Goal: Transaction & Acquisition: Purchase product/service

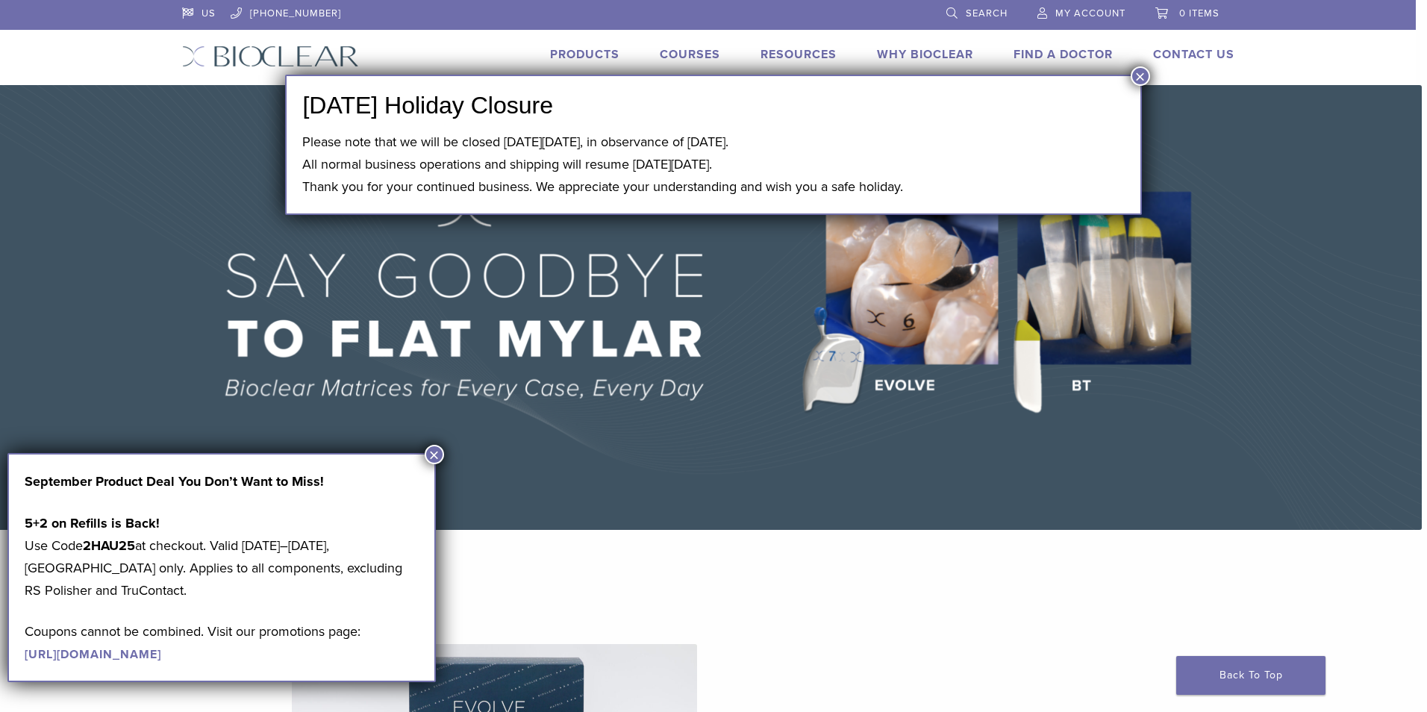
click at [1142, 72] on button "×" at bounding box center [1140, 75] width 19 height 19
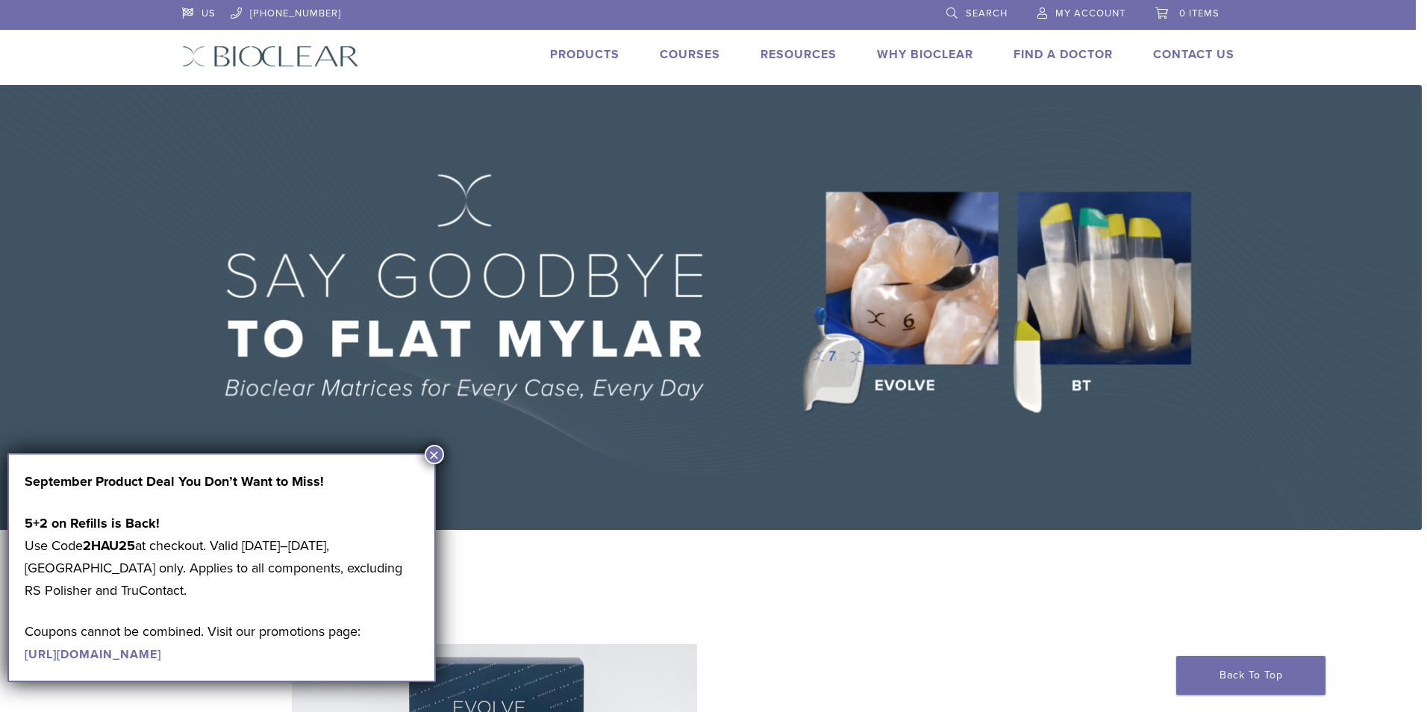
click at [431, 460] on button "×" at bounding box center [434, 454] width 19 height 19
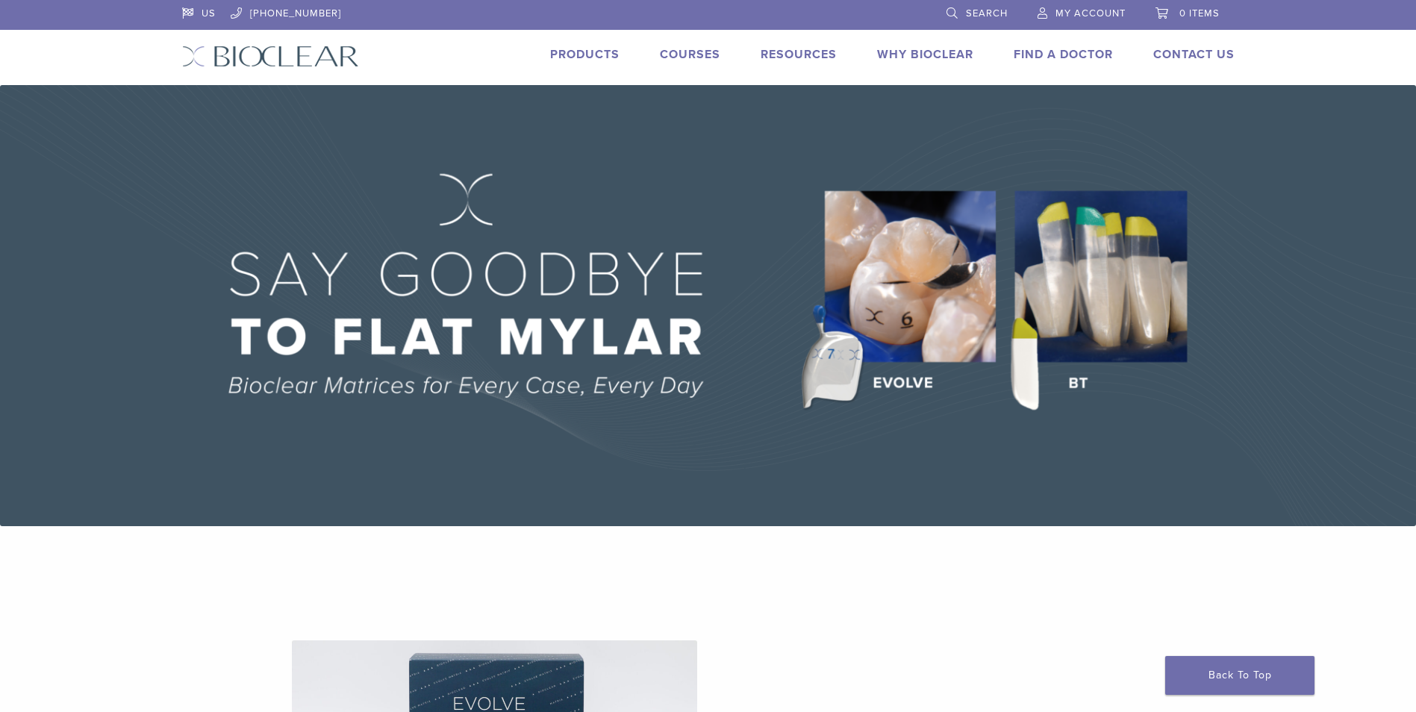
click at [563, 49] on link "Products" at bounding box center [584, 54] width 69 height 15
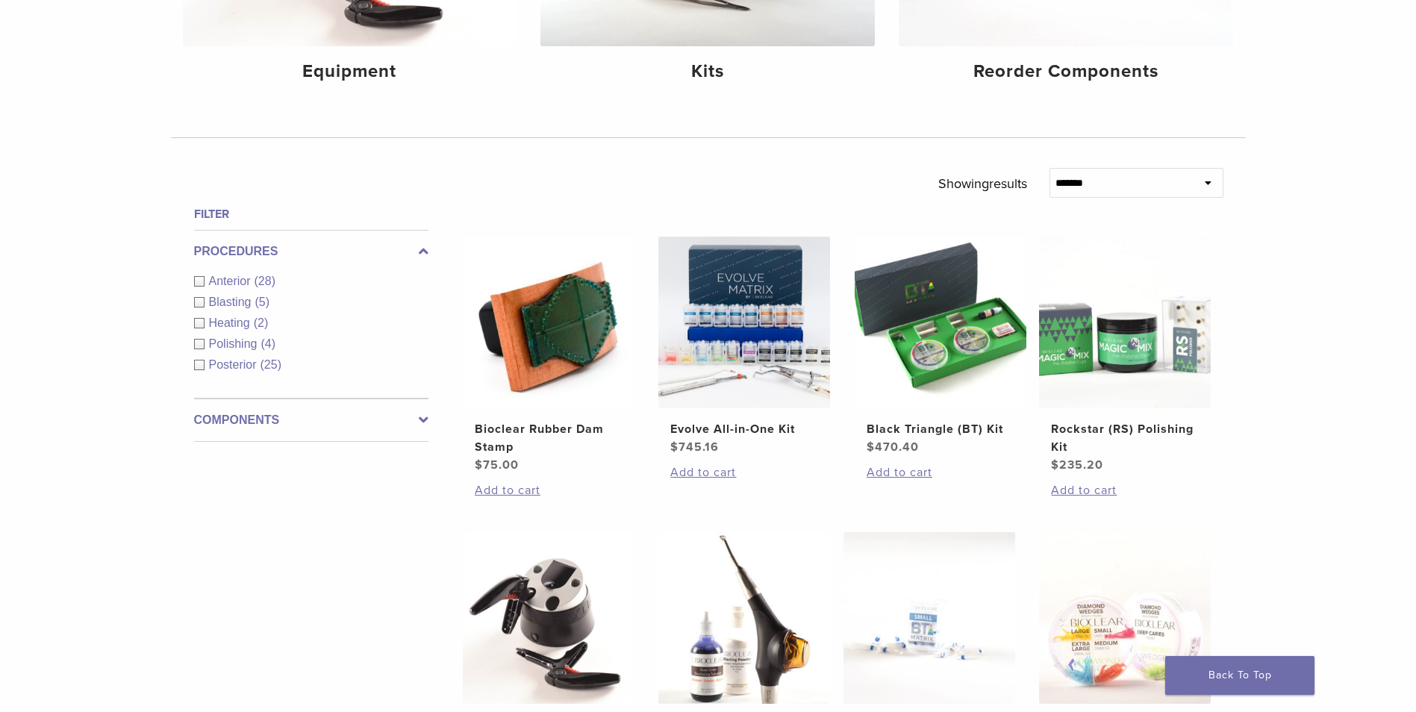
scroll to position [75, 0]
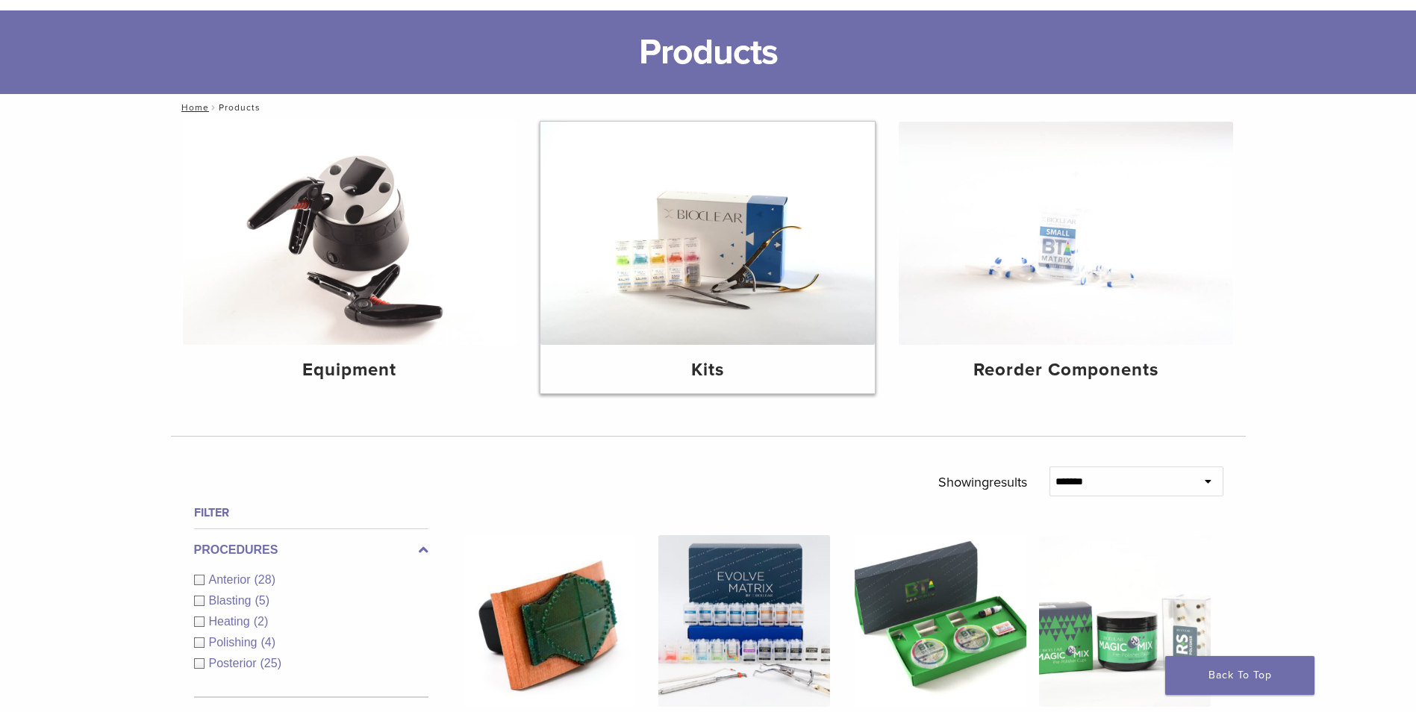
click at [714, 249] on img at bounding box center [707, 233] width 334 height 223
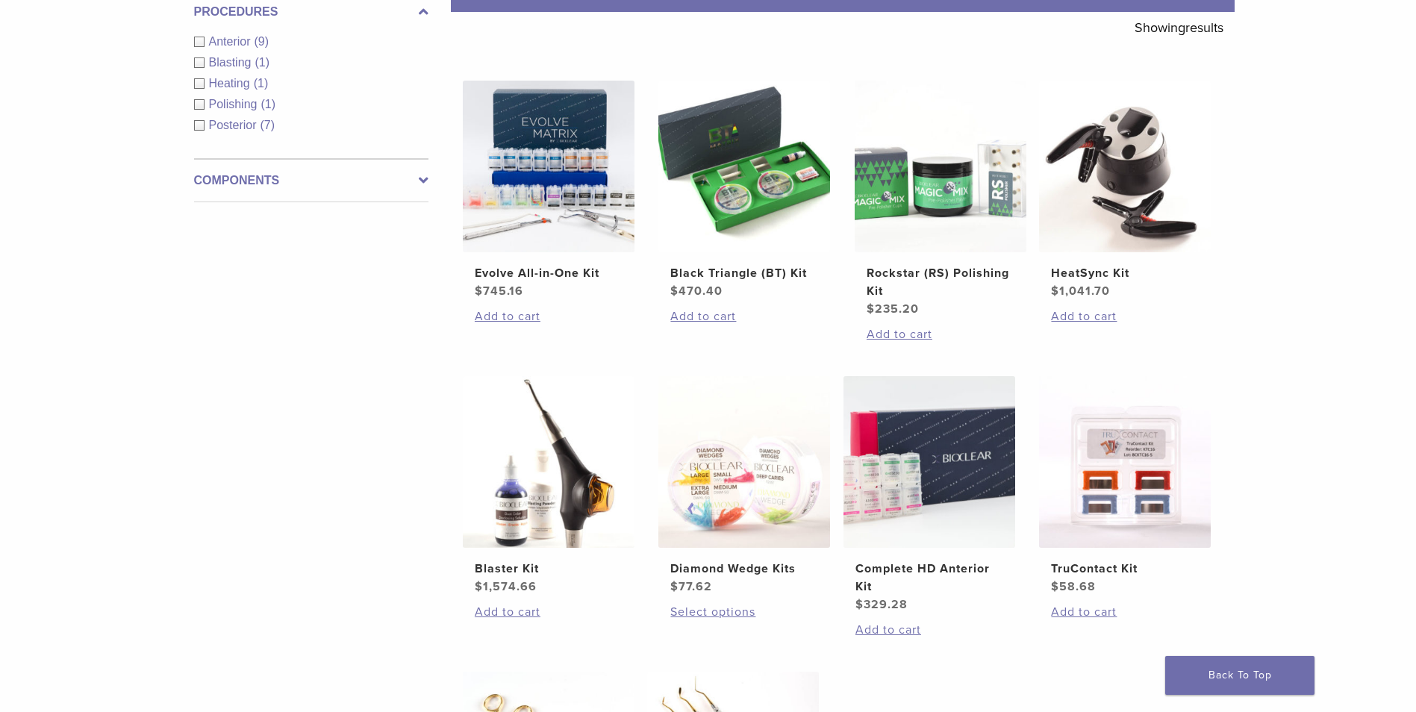
scroll to position [224, 0]
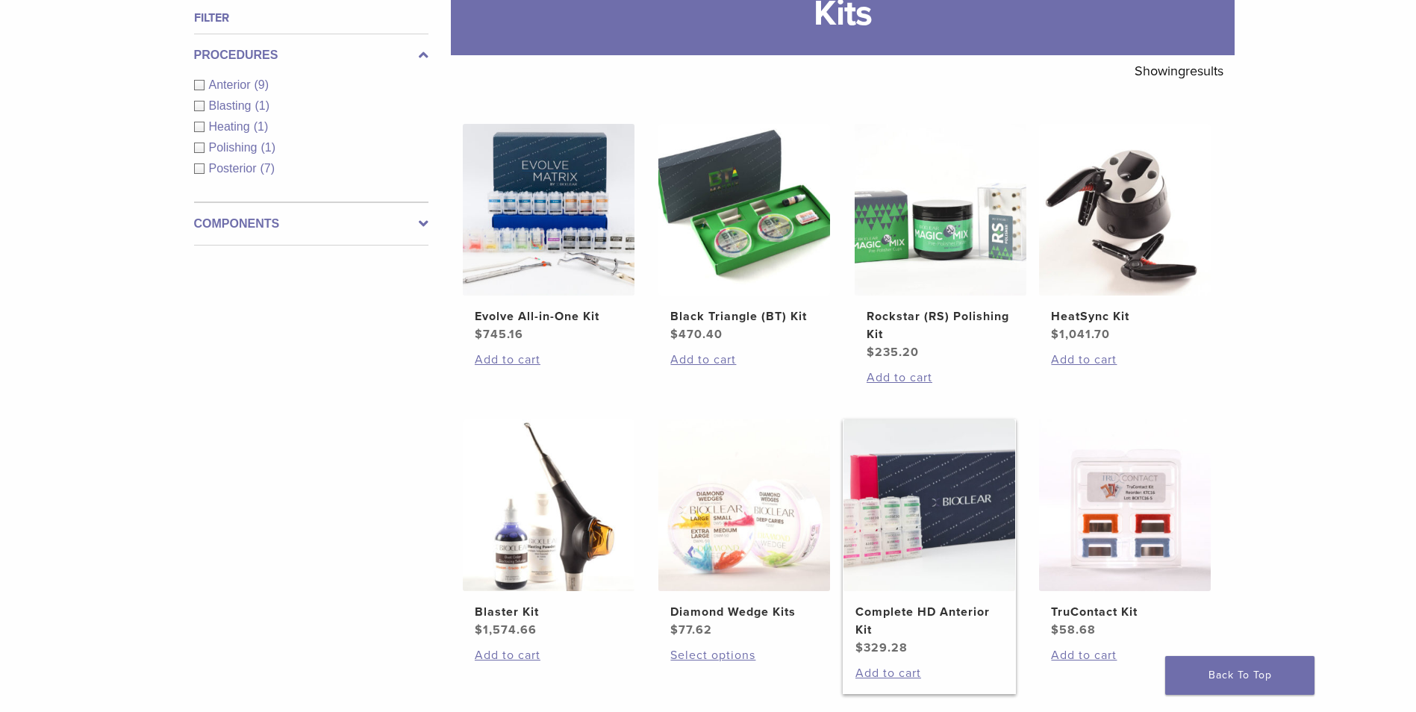
click at [956, 490] on img at bounding box center [929, 505] width 172 height 172
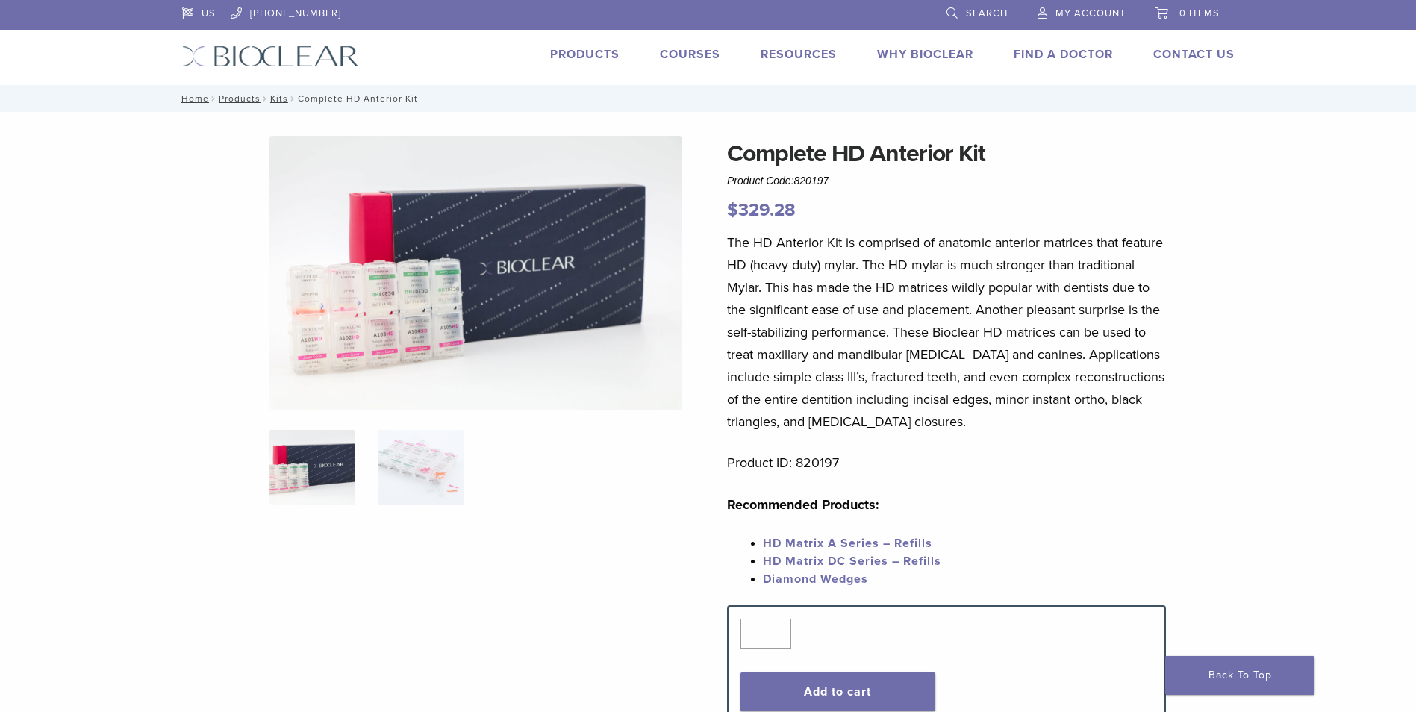
scroll to position [75, 0]
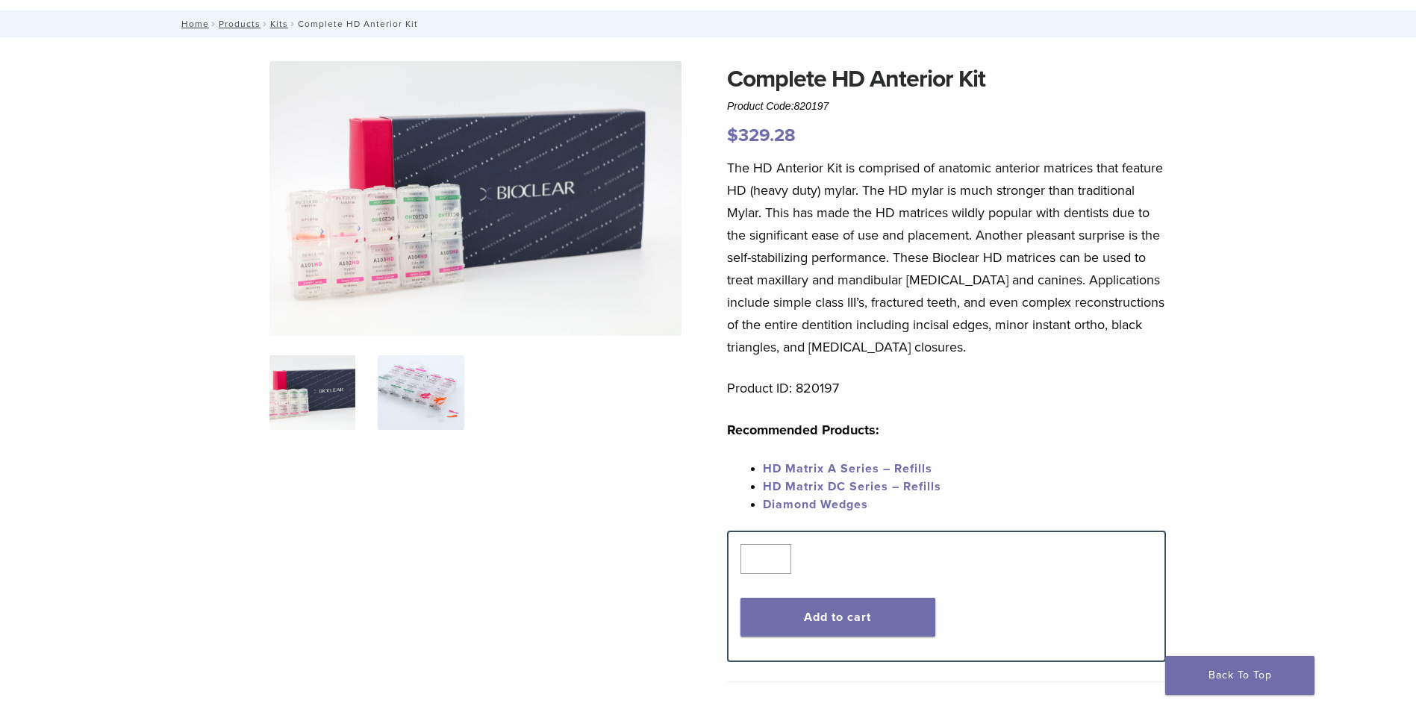
click at [431, 387] on img at bounding box center [421, 392] width 86 height 75
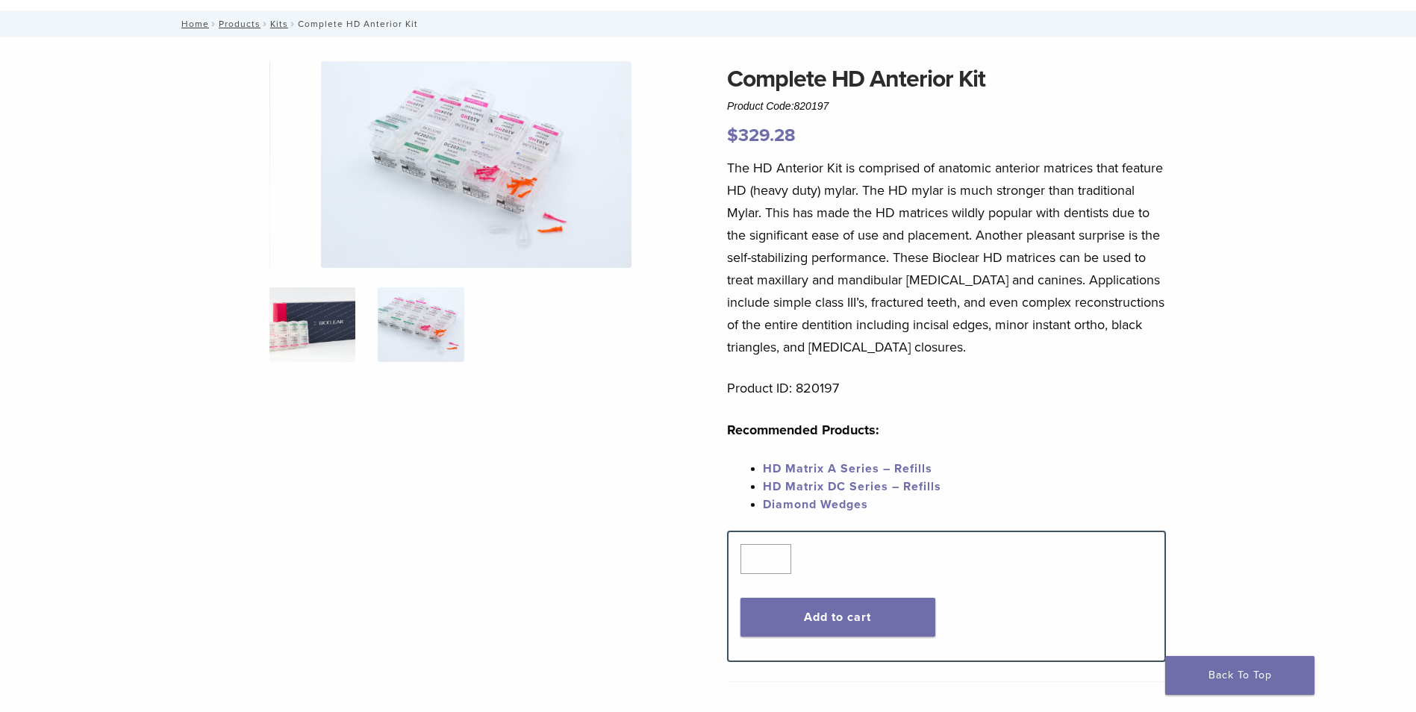
click at [334, 313] on img at bounding box center [312, 324] width 86 height 75
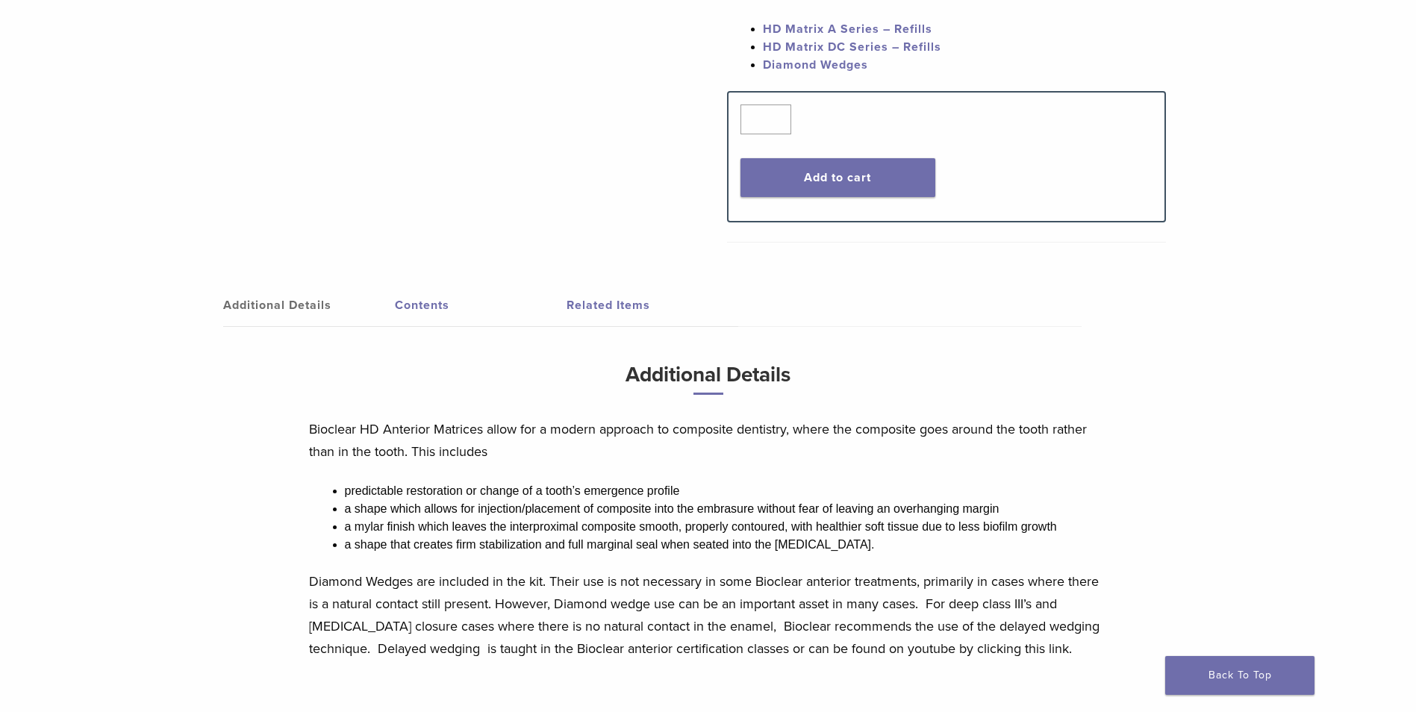
scroll to position [597, 0]
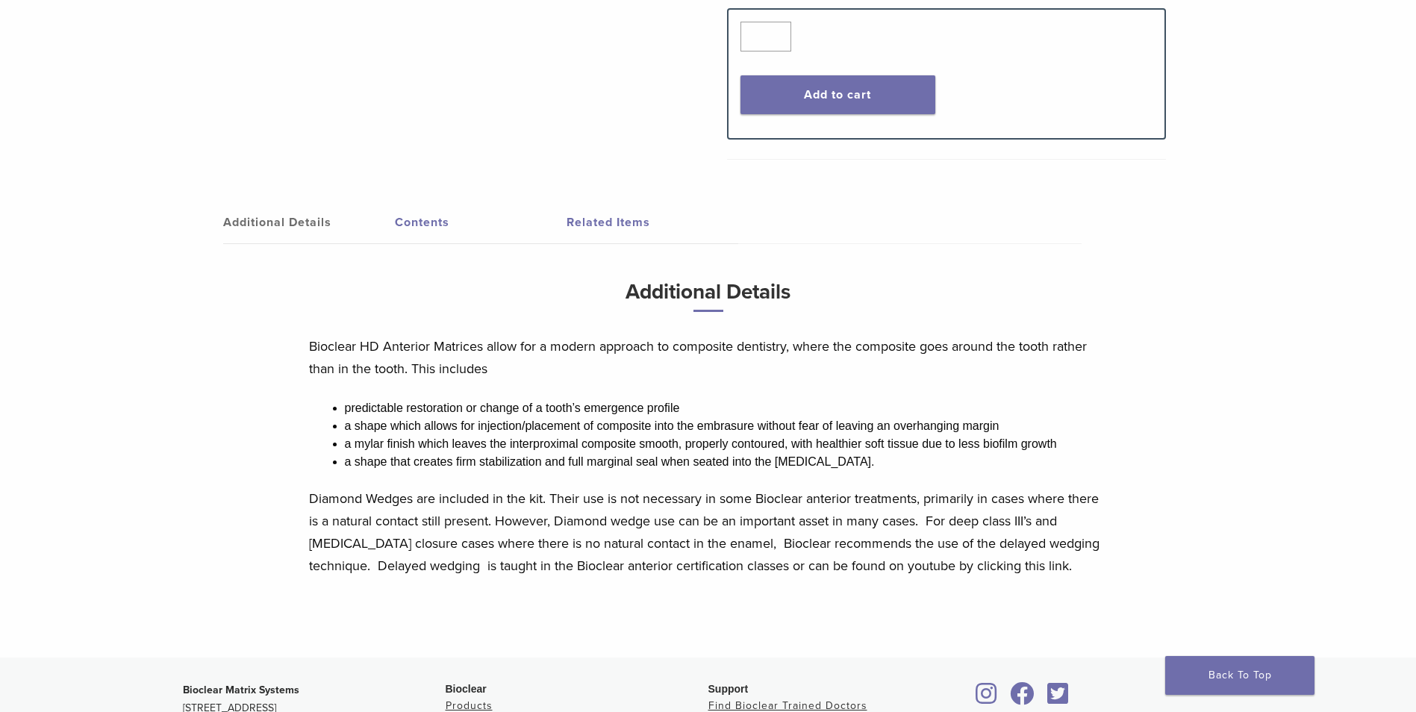
click at [440, 210] on link "Contents" at bounding box center [481, 222] width 172 height 42
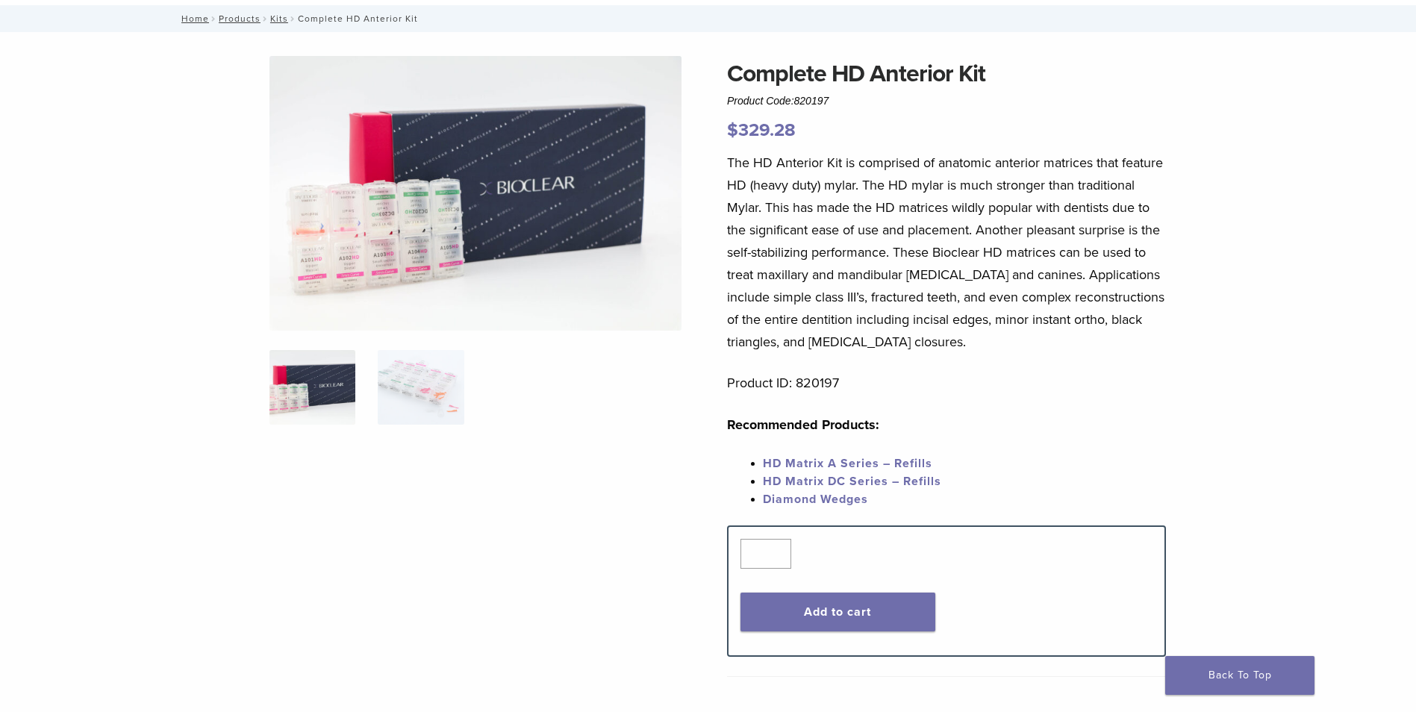
scroll to position [75, 0]
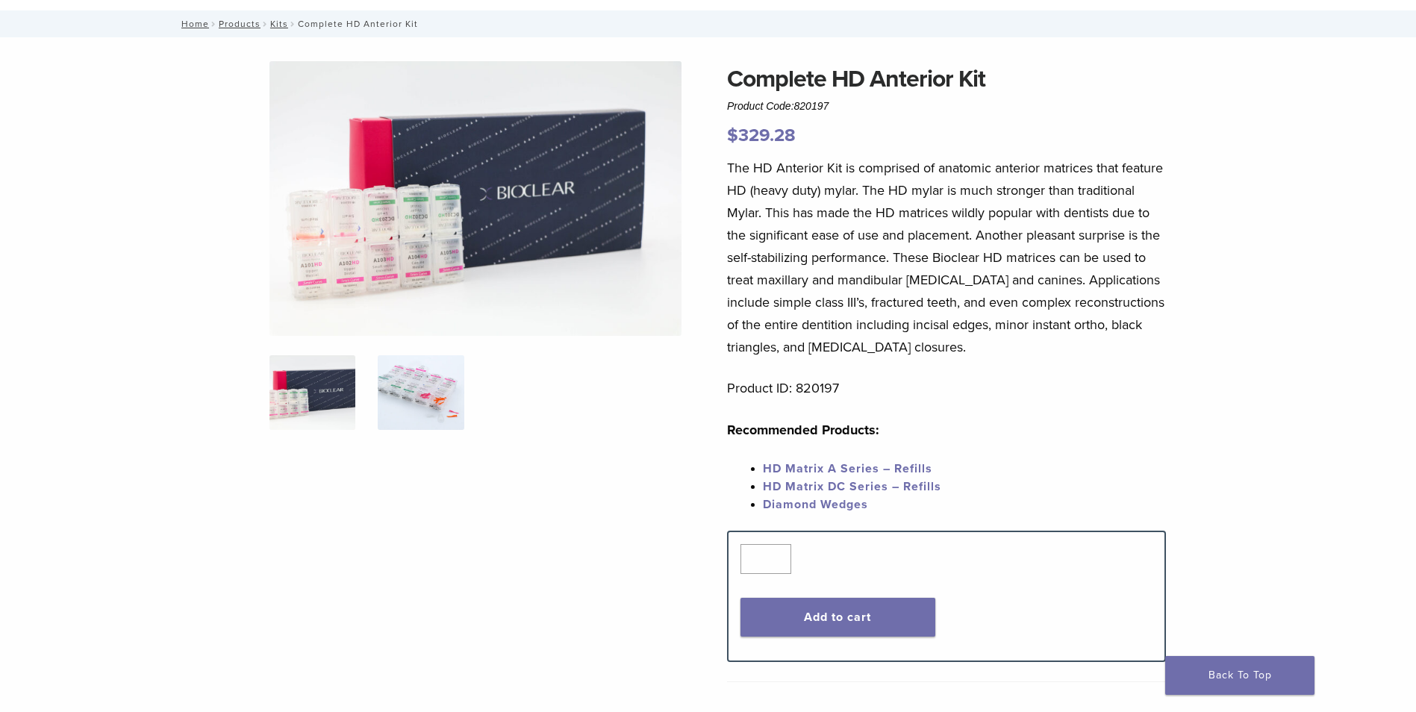
click at [456, 410] on img at bounding box center [421, 392] width 86 height 75
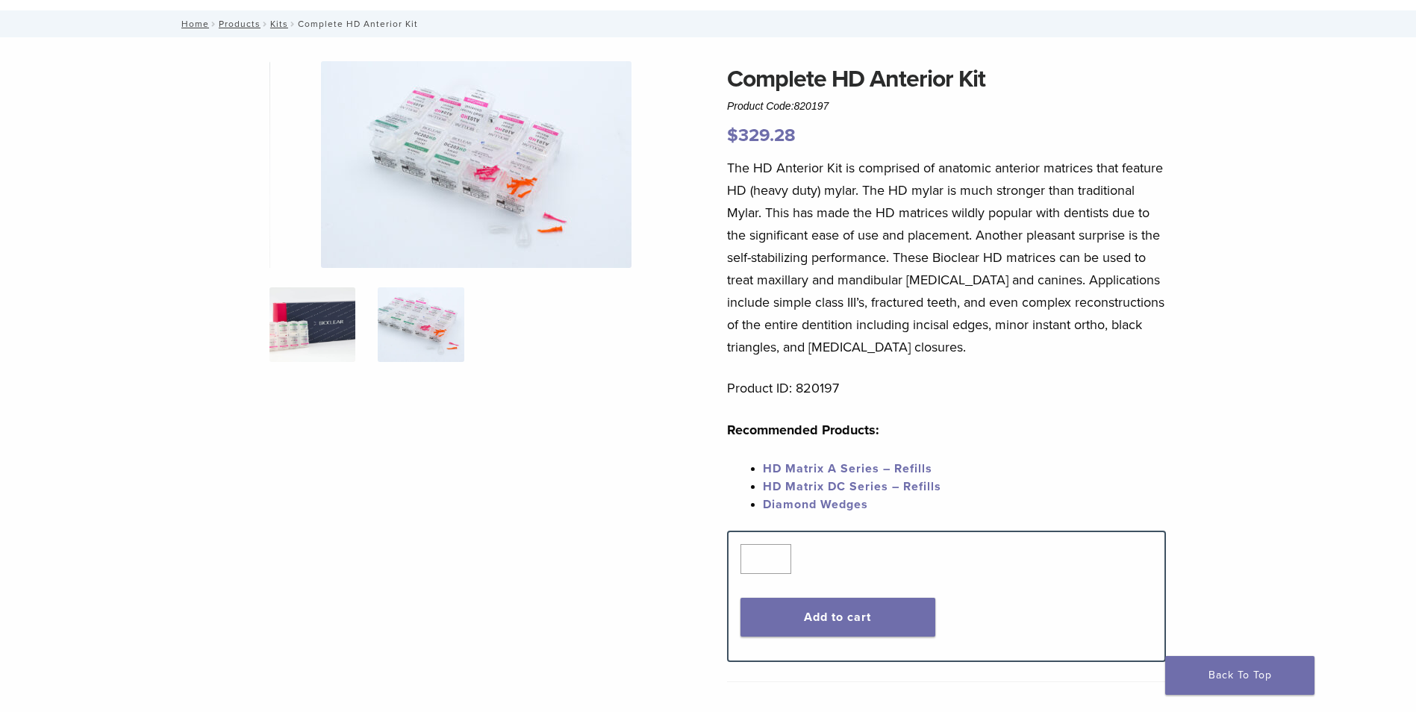
click at [289, 337] on img at bounding box center [312, 324] width 86 height 75
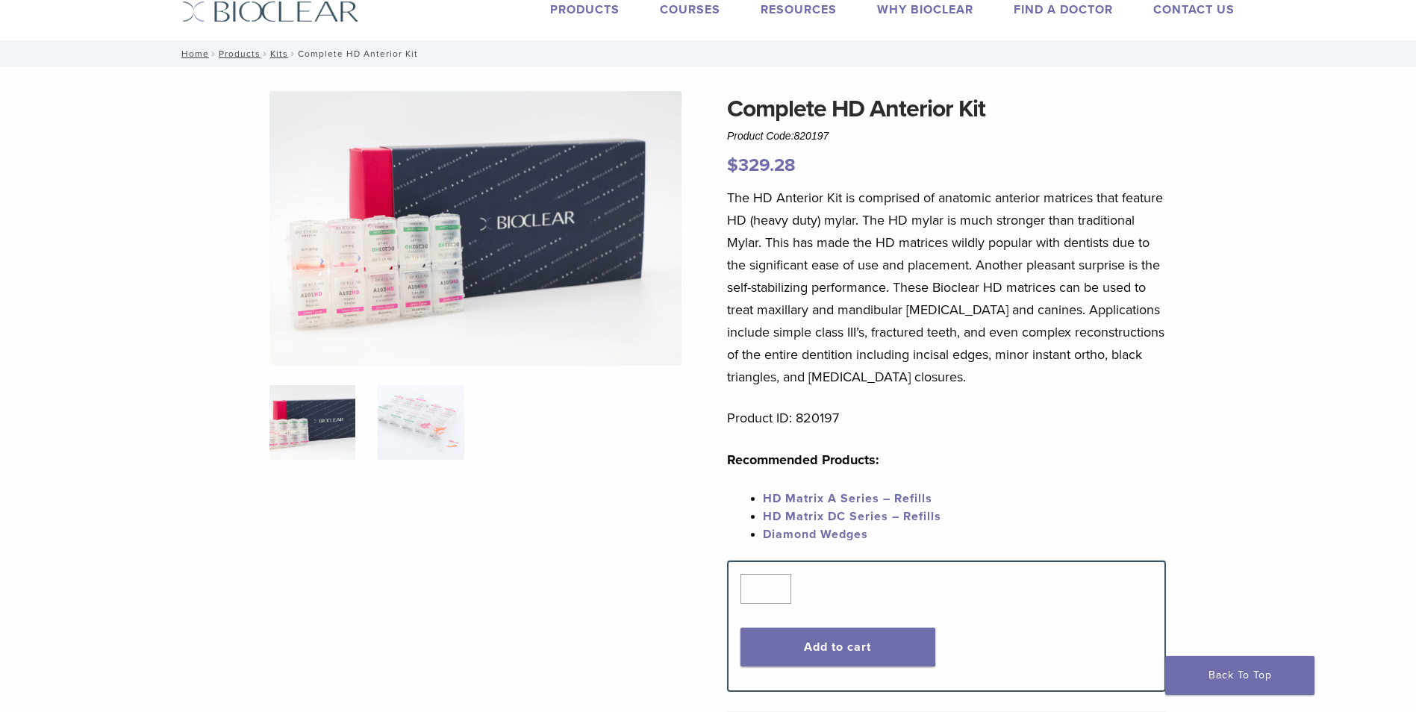
scroll to position [0, 0]
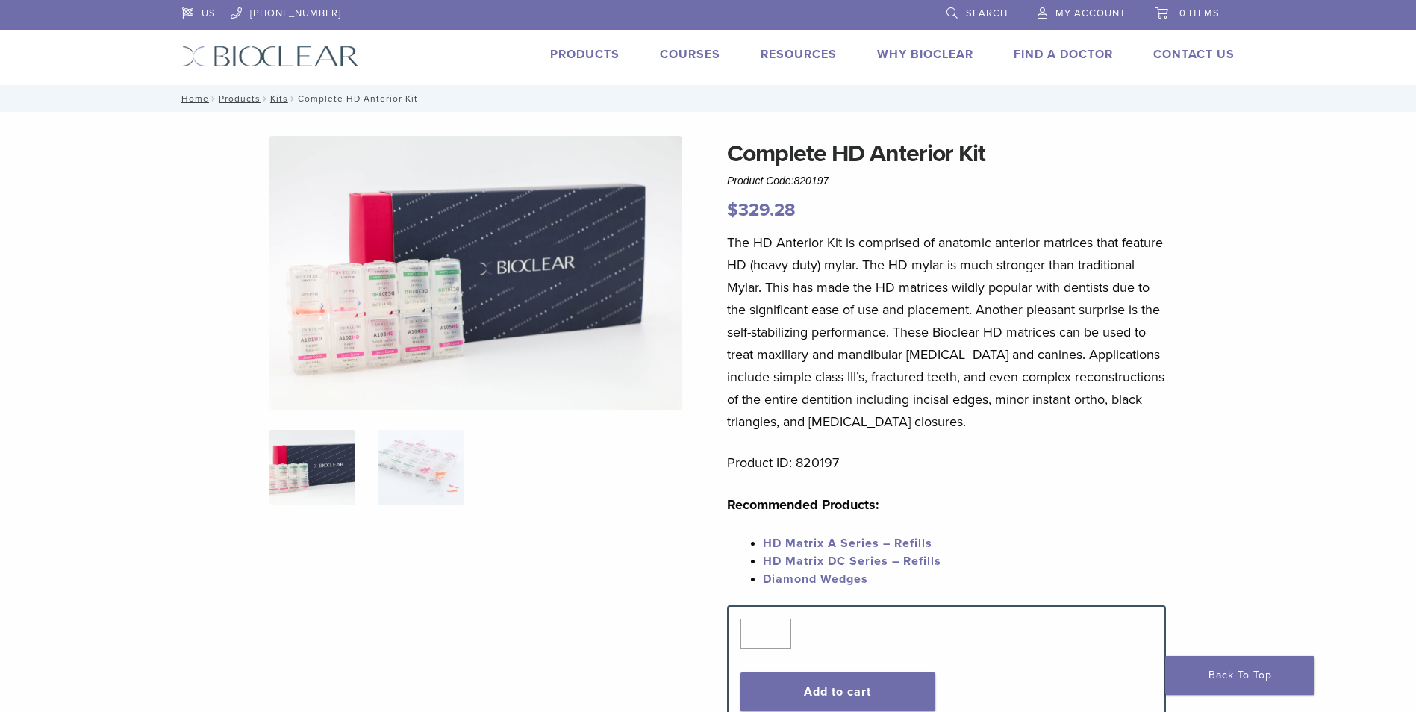
click at [422, 285] on img at bounding box center [475, 273] width 412 height 275
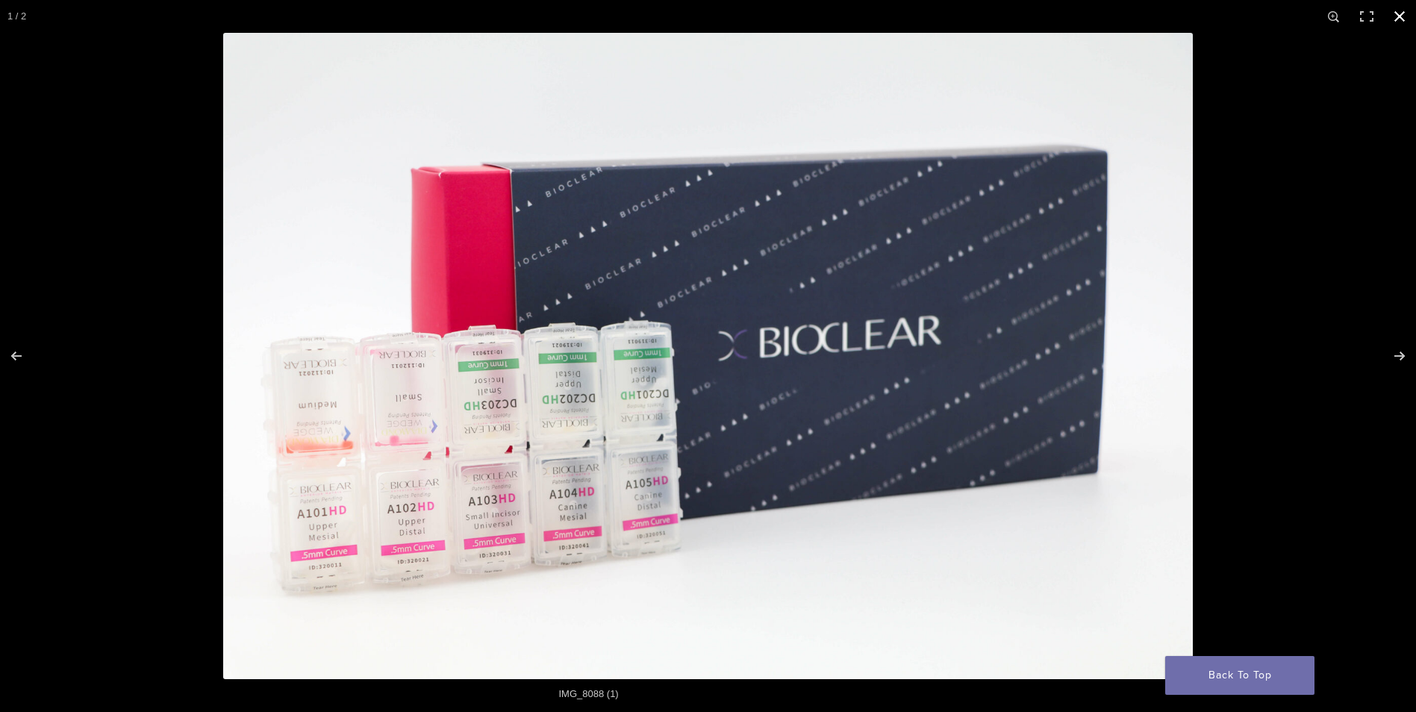
click at [1396, 17] on button "Close (Esc)" at bounding box center [1399, 16] width 33 height 33
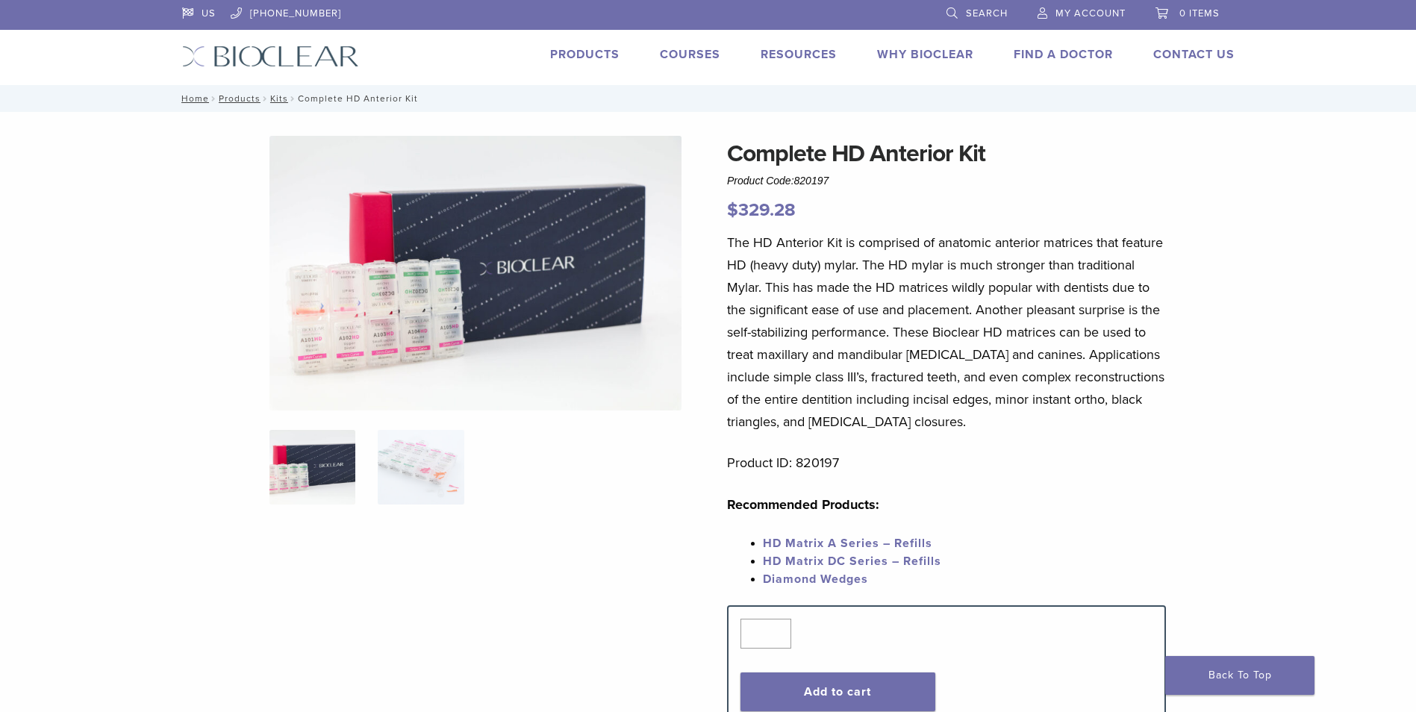
click at [642, 424] on div at bounding box center [475, 429] width 412 height 587
